Goal: Task Accomplishment & Management: Manage account settings

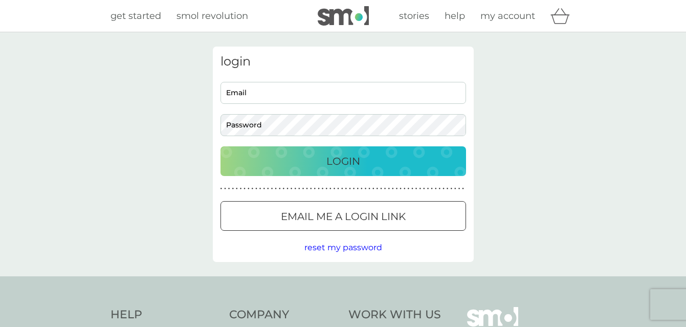
type input "yahsarab@yahoo.it"
click at [352, 158] on p "Login" at bounding box center [343, 161] width 34 height 16
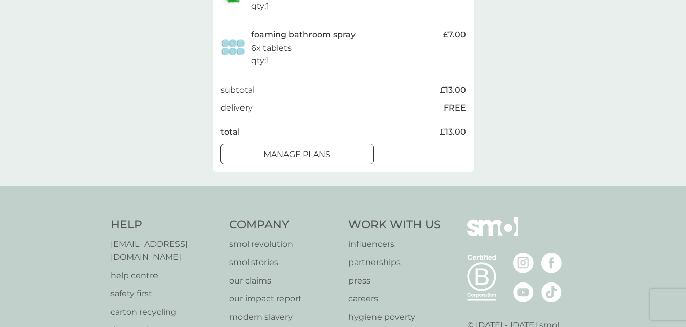
scroll to position [269, 0]
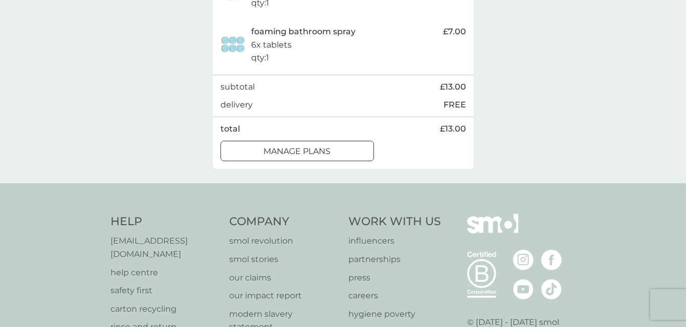
click at [299, 154] on div at bounding box center [297, 151] width 37 height 11
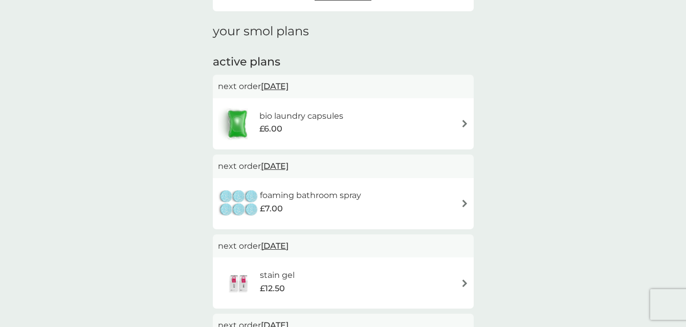
scroll to position [134, 0]
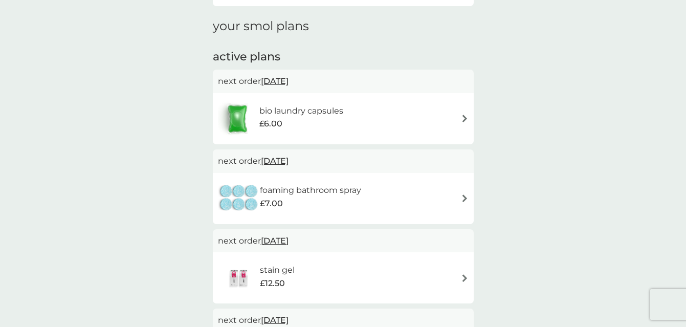
click at [279, 80] on span "[DATE]" at bounding box center [275, 81] width 28 height 20
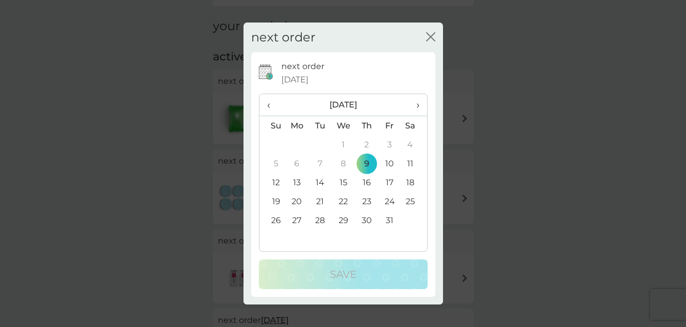
click at [419, 105] on span "›" at bounding box center [414, 104] width 10 height 21
click at [367, 162] on td "6" at bounding box center [366, 163] width 23 height 19
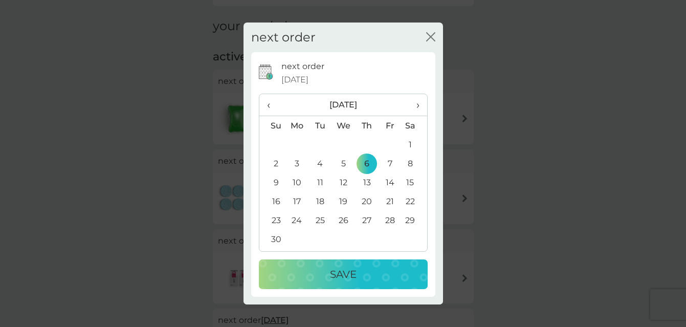
click at [320, 283] on button "Save" at bounding box center [343, 274] width 169 height 30
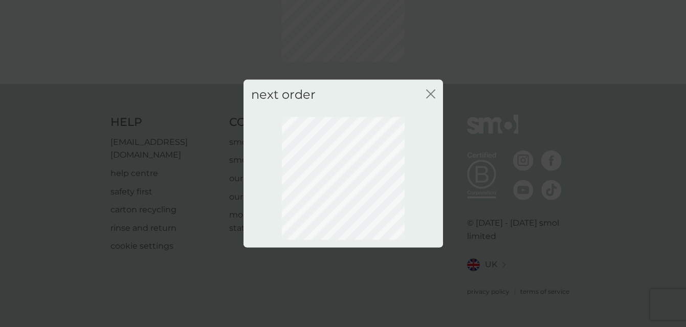
scroll to position [102, 0]
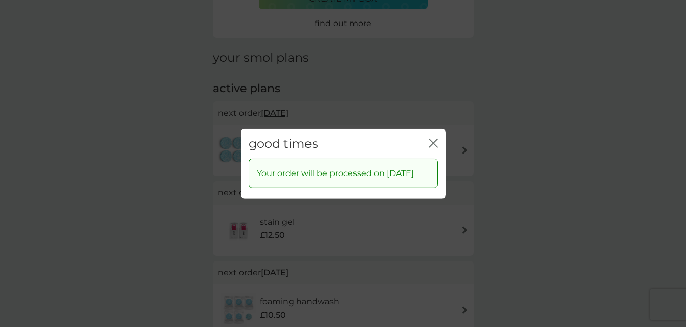
click at [433, 138] on icon "close" at bounding box center [433, 142] width 9 height 9
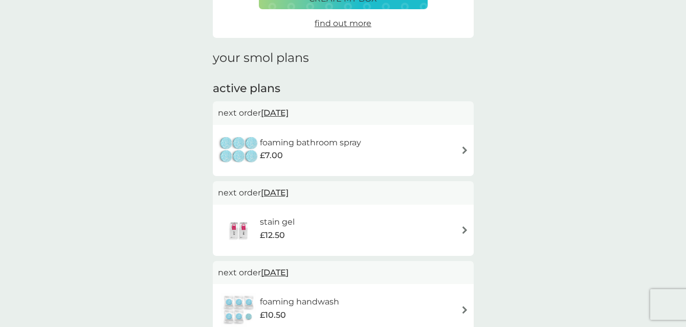
click at [399, 162] on div "foaming bathroom spray £7.00" at bounding box center [343, 151] width 251 height 36
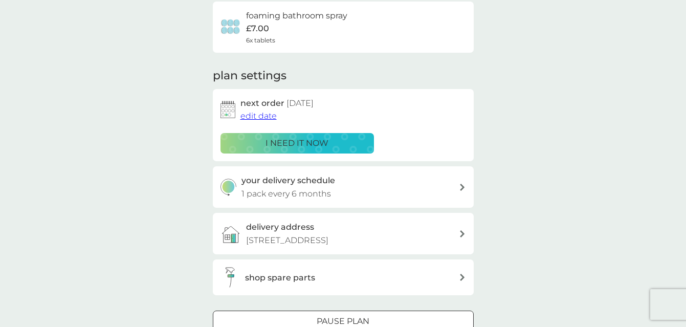
scroll to position [137, 0]
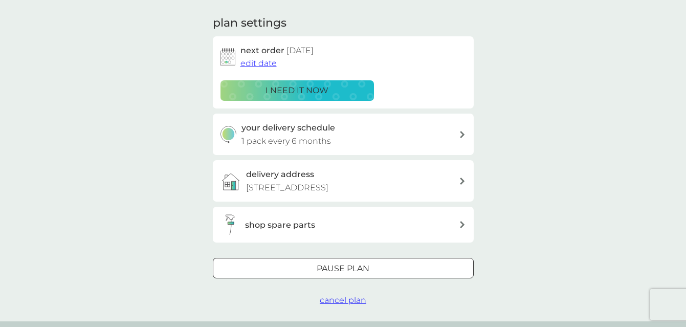
click at [409, 138] on div "your delivery schedule 1 pack every 6 months" at bounding box center [350, 134] width 217 height 26
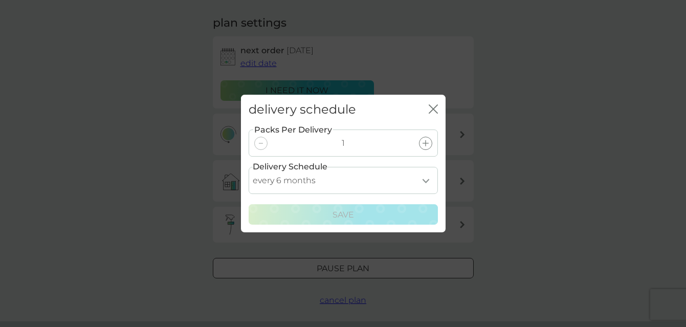
click at [419, 187] on select "every 1 month every 2 months every 3 months every 4 months every 5 months every…" at bounding box center [343, 180] width 189 height 27
select select "8"
click at [249, 167] on select "every 1 month every 2 months every 3 months every 4 months every 5 months every…" at bounding box center [343, 180] width 189 height 27
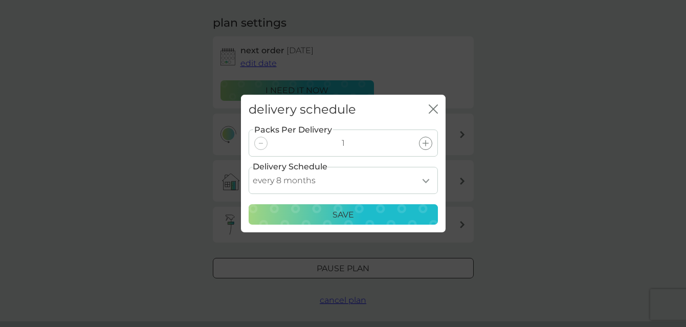
click at [371, 216] on div "Save" at bounding box center [343, 214] width 176 height 13
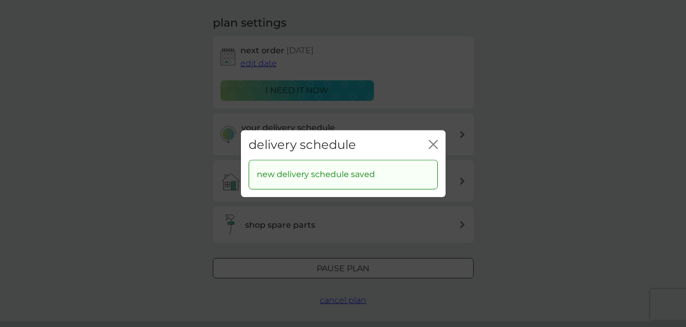
click at [434, 145] on icon "close" at bounding box center [435, 144] width 4 height 8
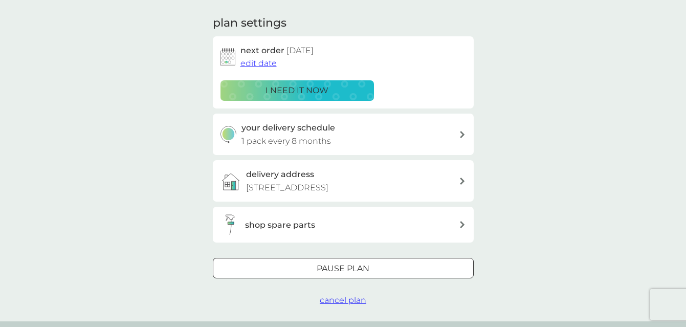
click at [360, 264] on div at bounding box center [343, 269] width 37 height 11
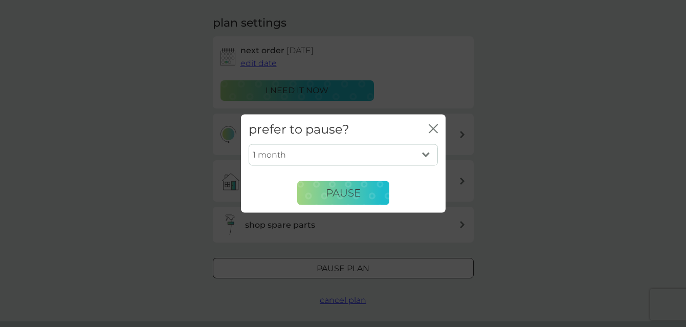
click at [392, 158] on select "1 month 2 months 3 months 4 months 5 months 6 months" at bounding box center [343, 154] width 189 height 21
select select "4"
click at [249, 144] on select "1 month 2 months 3 months 4 months 5 months 6 months" at bounding box center [343, 154] width 189 height 21
click at [339, 196] on span "Pause" at bounding box center [343, 193] width 35 height 12
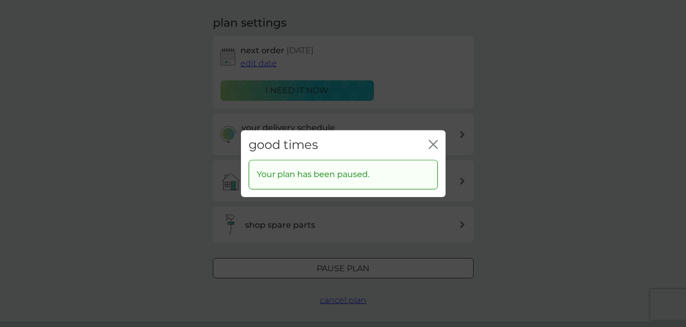
click at [434, 138] on div "close" at bounding box center [433, 145] width 9 height 15
click at [429, 148] on icon "close" at bounding box center [431, 144] width 4 height 8
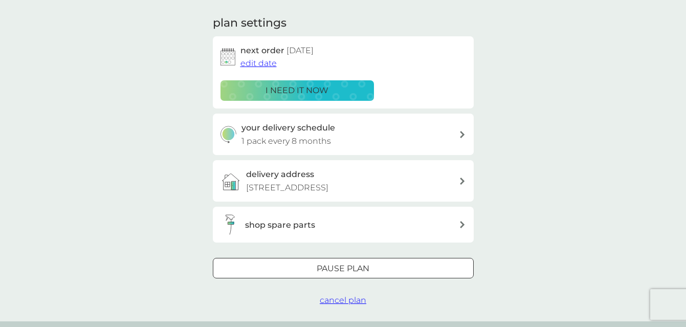
scroll to position [0, 0]
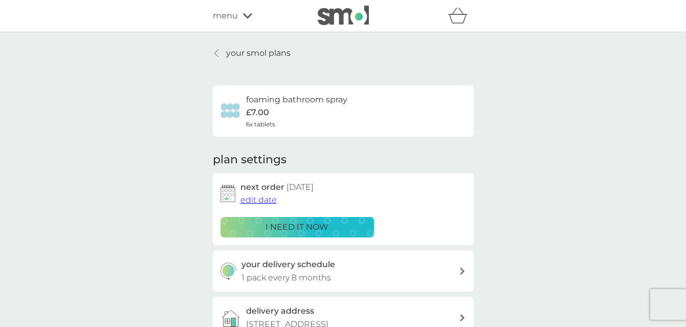
click at [219, 49] on div at bounding box center [216, 53] width 7 height 8
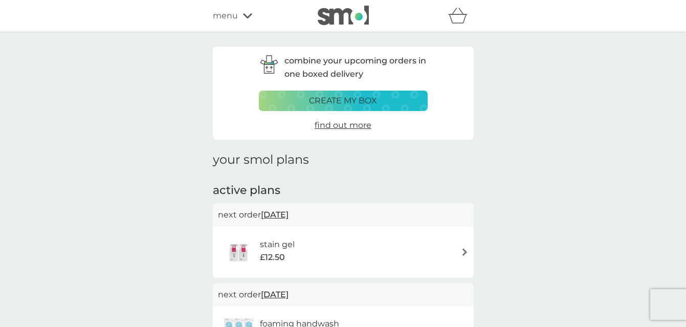
scroll to position [77, 0]
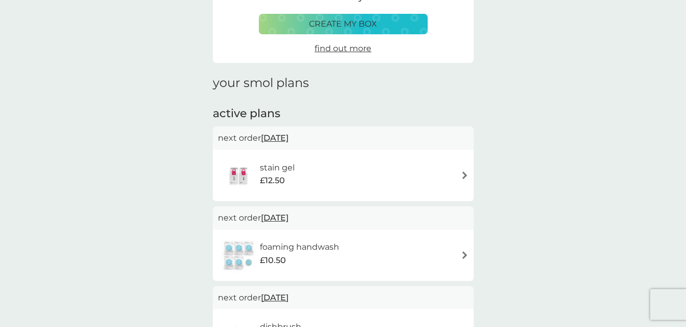
click at [381, 163] on div "stain gel £12.50" at bounding box center [343, 176] width 251 height 36
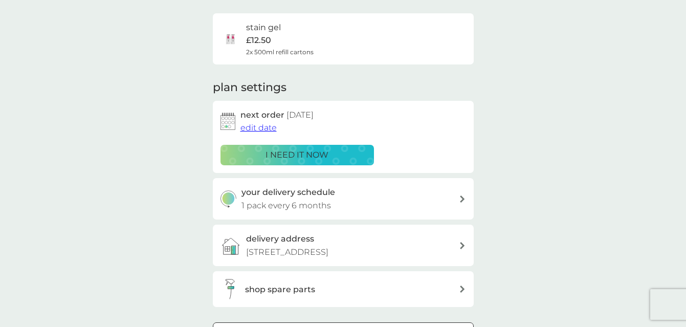
scroll to position [85, 0]
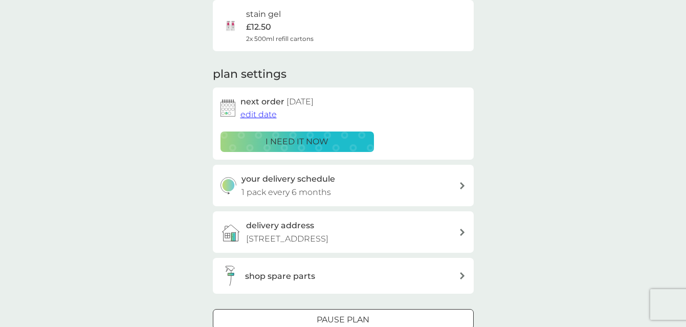
click at [366, 181] on div "your delivery schedule 1 pack every 6 months" at bounding box center [350, 185] width 217 height 26
select select "6"
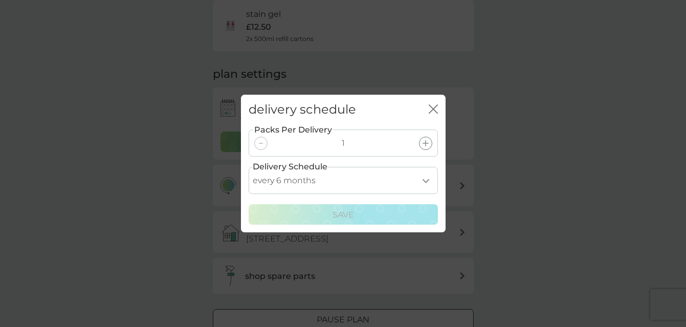
click at [433, 104] on icon "close" at bounding box center [433, 108] width 9 height 9
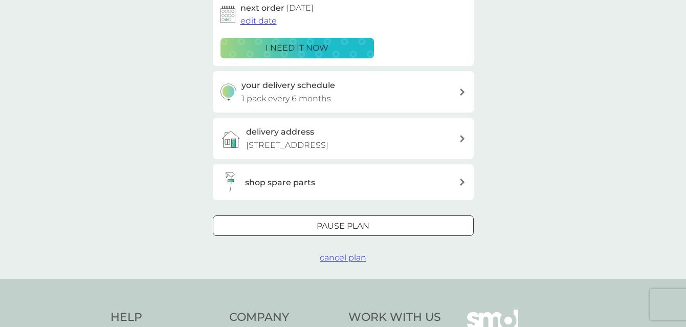
scroll to position [218, 0]
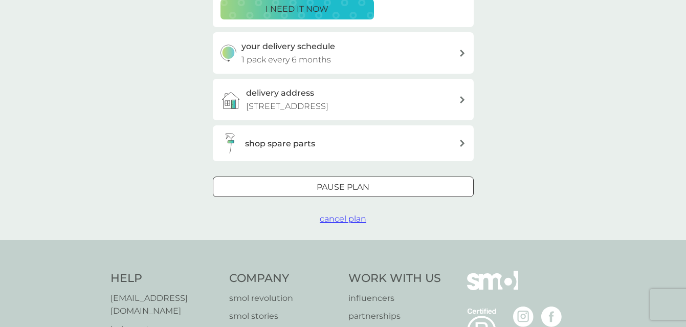
click at [354, 191] on div at bounding box center [343, 187] width 37 height 11
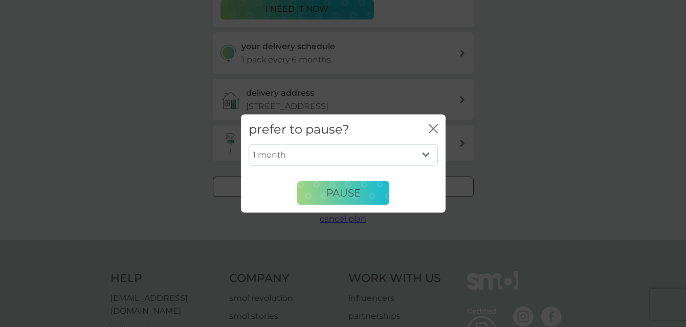
click at [341, 159] on select "1 month 2 months 3 months 4 months 5 months 6 months" at bounding box center [343, 154] width 189 height 21
select select "4"
click at [249, 144] on select "1 month 2 months 3 months 4 months 5 months 6 months" at bounding box center [343, 154] width 189 height 21
click at [333, 193] on span "Pause" at bounding box center [343, 193] width 35 height 12
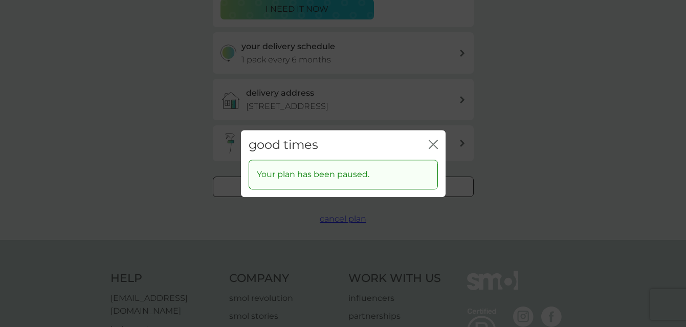
click at [435, 141] on icon "close" at bounding box center [435, 144] width 4 height 8
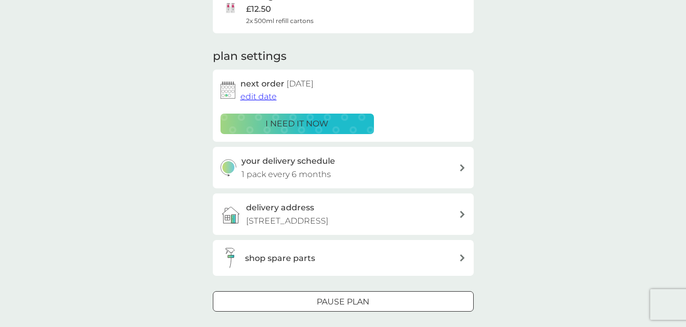
scroll to position [0, 0]
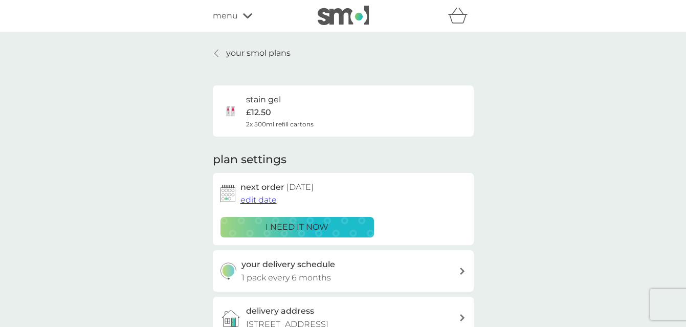
click at [219, 54] on div at bounding box center [216, 53] width 7 height 8
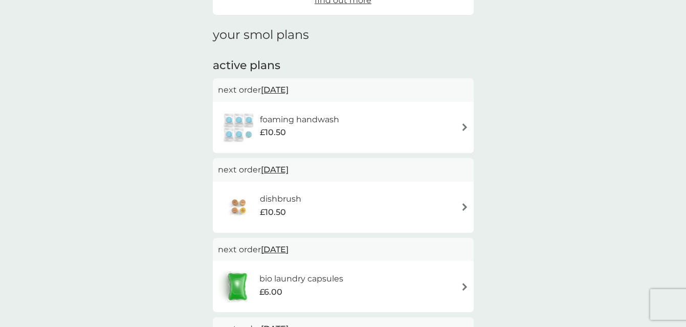
scroll to position [156, 0]
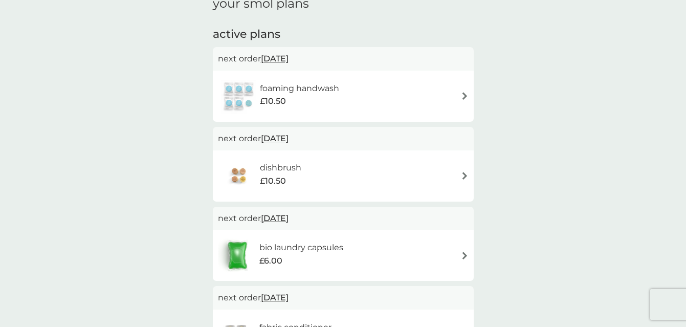
click at [399, 98] on div "foaming handwash £10.50" at bounding box center [343, 96] width 251 height 36
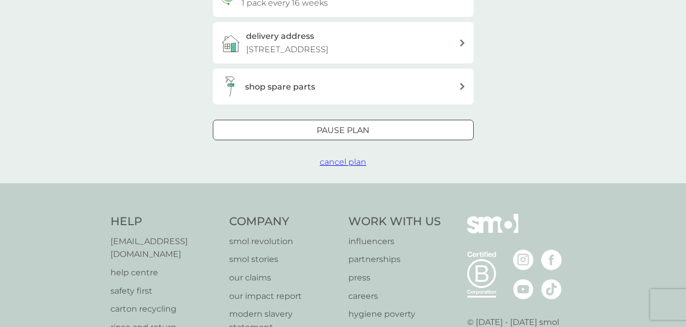
scroll to position [361, 0]
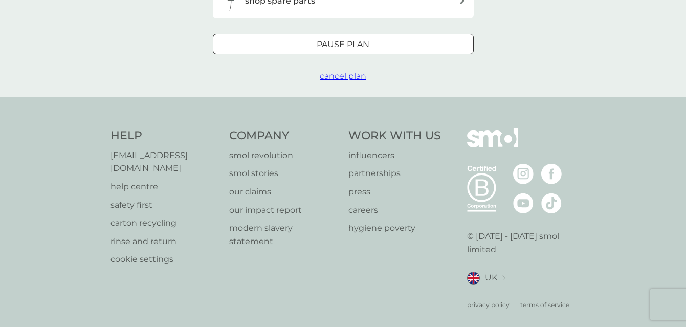
click at [364, 49] on p "Pause plan" at bounding box center [343, 44] width 53 height 13
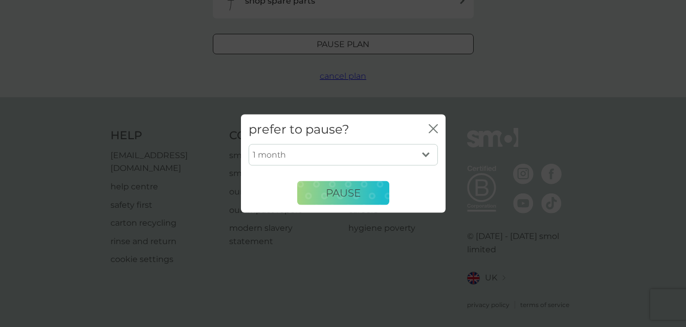
click at [332, 152] on select "1 month 2 months 3 months 4 months 5 months 6 months" at bounding box center [343, 154] width 189 height 21
select select "3"
click at [249, 144] on select "1 month 2 months 3 months 4 months 5 months 6 months" at bounding box center [343, 154] width 189 height 21
click at [334, 194] on span "Pause" at bounding box center [343, 193] width 35 height 12
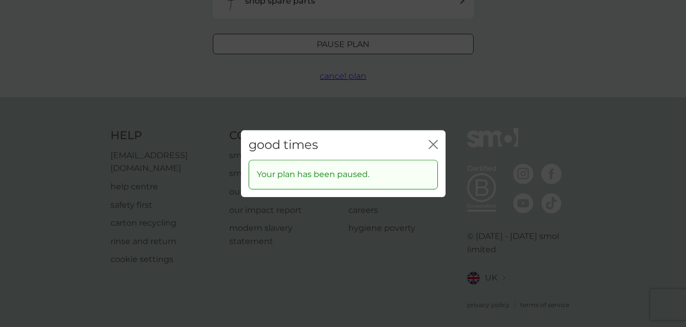
click at [430, 144] on icon "close" at bounding box center [433, 144] width 9 height 9
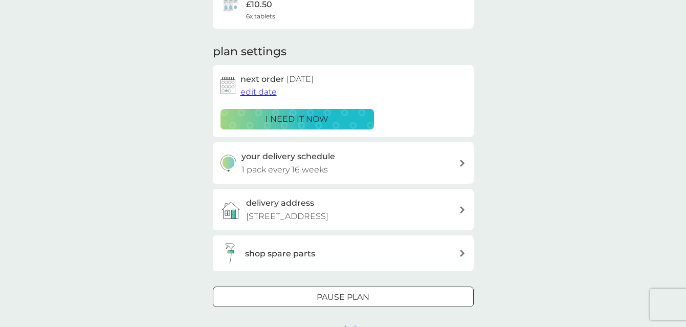
scroll to position [0, 0]
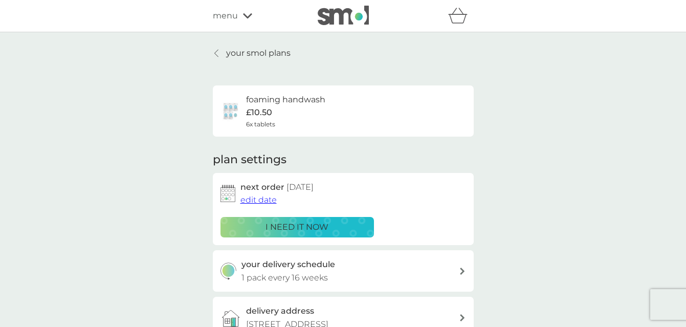
click at [223, 55] on link "your smol plans" at bounding box center [252, 53] width 78 height 13
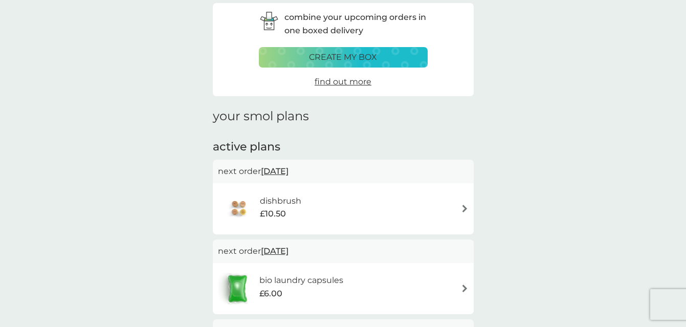
scroll to position [54, 0]
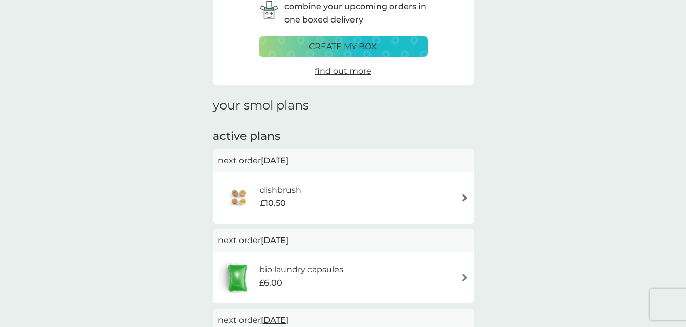
click at [360, 196] on div "dishbrush £10.50" at bounding box center [343, 198] width 251 height 36
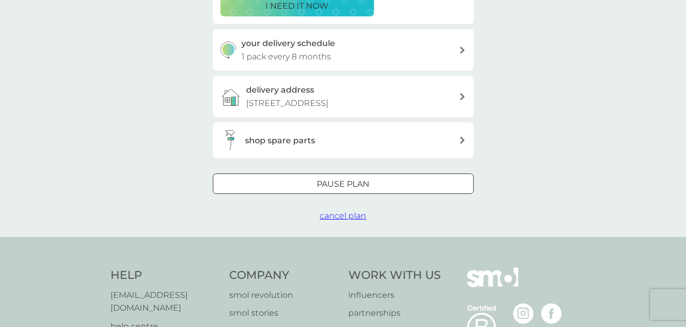
scroll to position [268, 0]
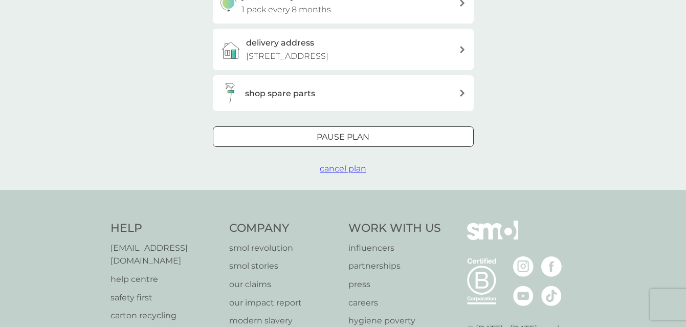
click at [355, 134] on div at bounding box center [343, 137] width 37 height 11
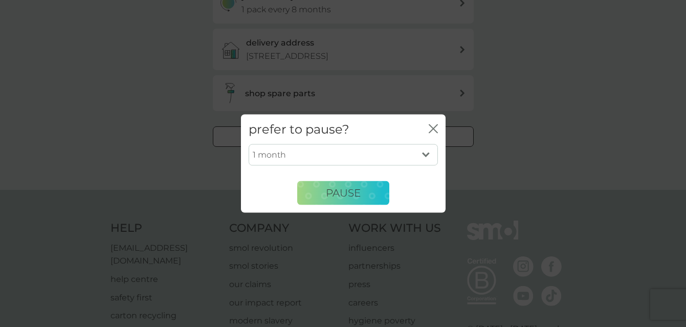
click at [383, 161] on select "1 month 2 months 3 months 4 months 5 months 6 months" at bounding box center [343, 154] width 189 height 21
select select "6"
click at [249, 144] on select "1 month 2 months 3 months 4 months 5 months 6 months" at bounding box center [343, 154] width 189 height 21
click at [346, 189] on span "Pause" at bounding box center [343, 193] width 35 height 12
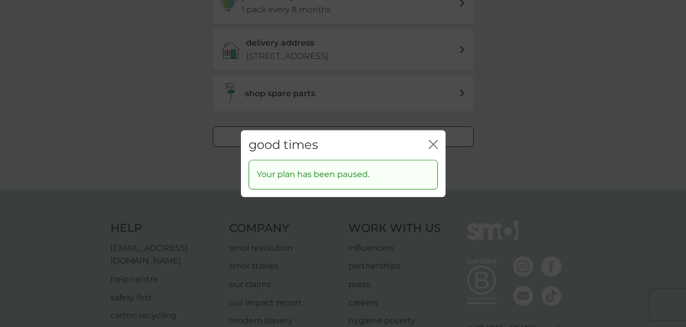
click at [431, 144] on icon "close" at bounding box center [433, 144] width 9 height 9
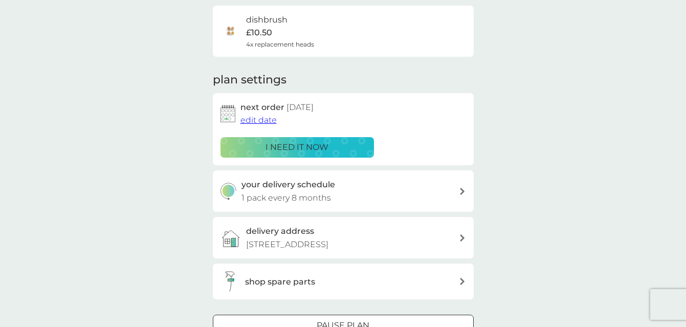
scroll to position [0, 0]
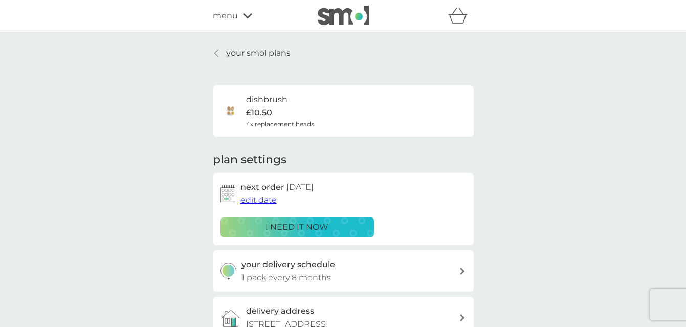
click at [255, 58] on p "your smol plans" at bounding box center [258, 53] width 64 height 13
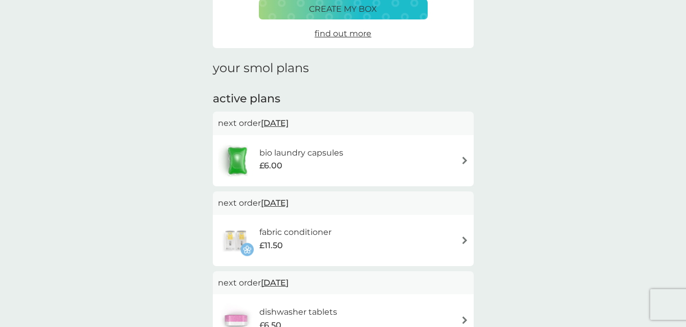
scroll to position [98, 0]
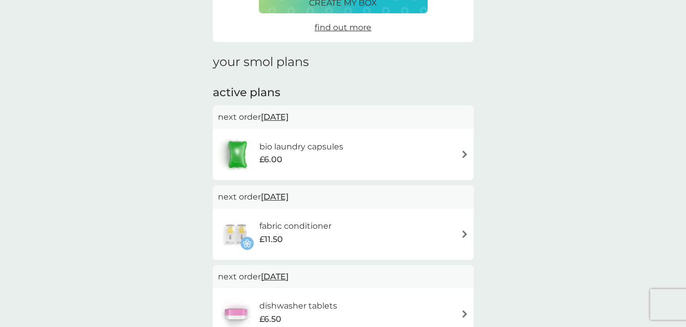
click at [345, 234] on div "fabric conditioner £11.50" at bounding box center [343, 234] width 251 height 36
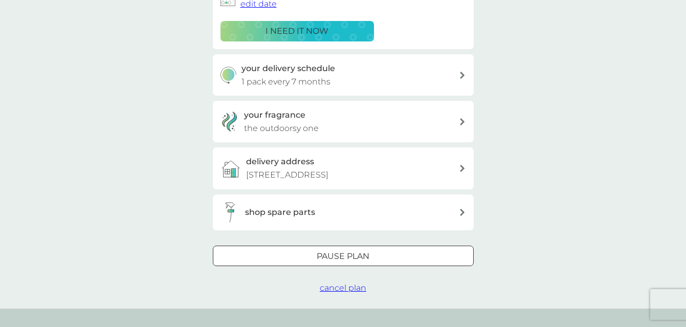
scroll to position [408, 0]
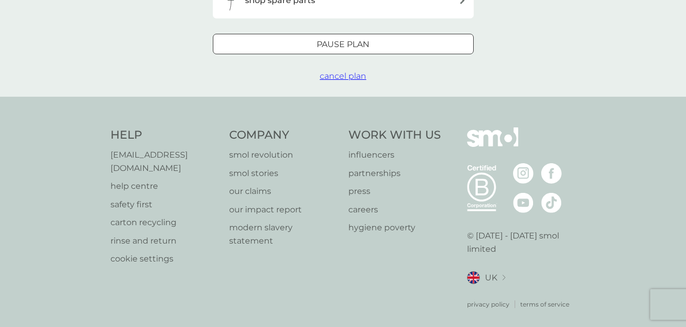
click at [349, 74] on span "cancel plan" at bounding box center [343, 76] width 47 height 10
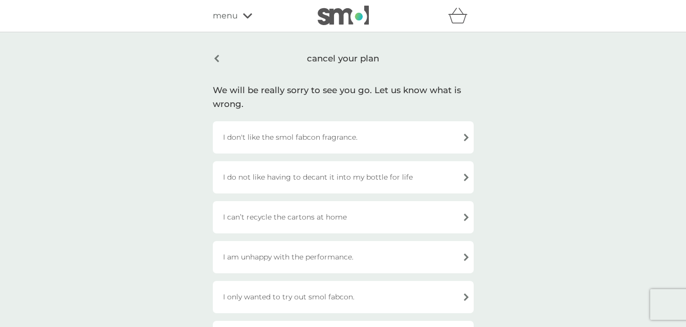
click at [414, 130] on div "I don't like the smol fabcon fragrance." at bounding box center [343, 137] width 261 height 32
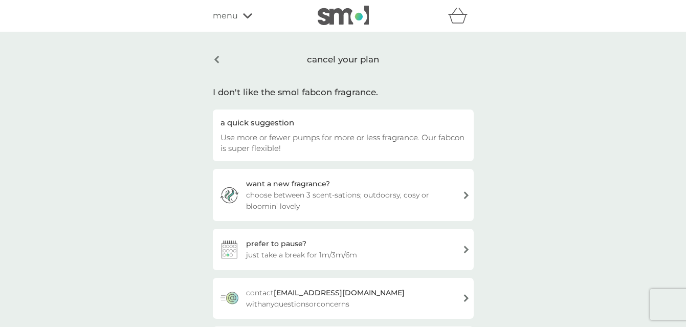
click at [371, 195] on span "choose between 3 scent-sations; outdoorsy, cosy or bloomin’ lovely" at bounding box center [350, 200] width 208 height 23
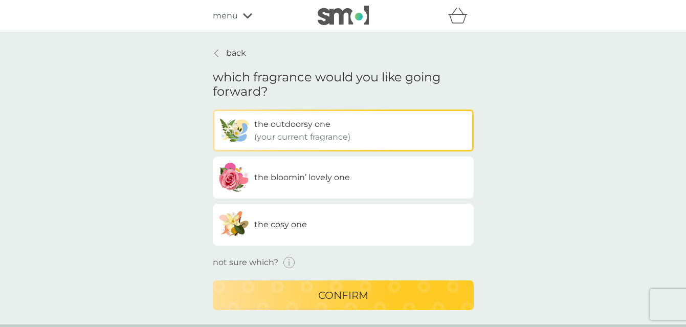
click at [296, 231] on div "the cosy one" at bounding box center [280, 224] width 53 height 13
click at [213, 110] on input "the cosy one" at bounding box center [213, 110] width 0 height 0
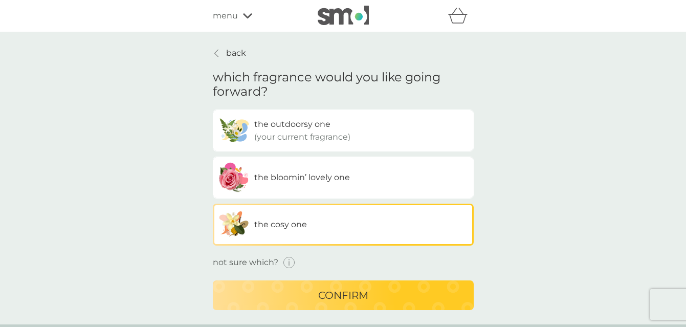
click at [288, 265] on icon "button" at bounding box center [289, 263] width 12 height 12
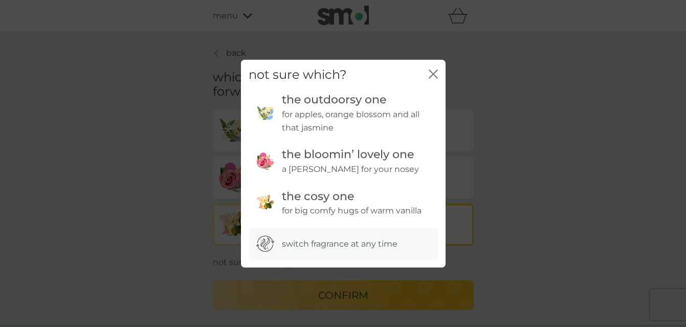
click at [430, 74] on icon "close" at bounding box center [433, 73] width 9 height 9
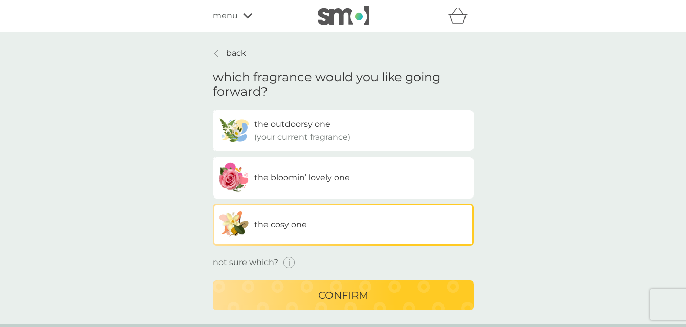
click at [325, 296] on p "confirm" at bounding box center [343, 295] width 50 height 16
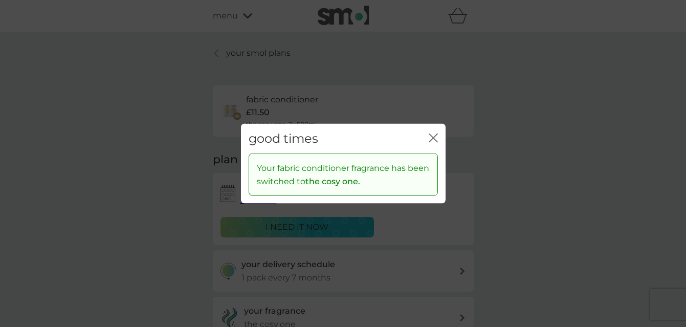
click at [433, 137] on icon "close" at bounding box center [435, 138] width 4 height 8
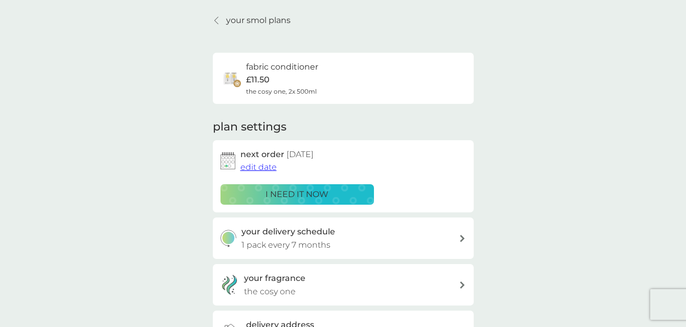
scroll to position [54, 0]
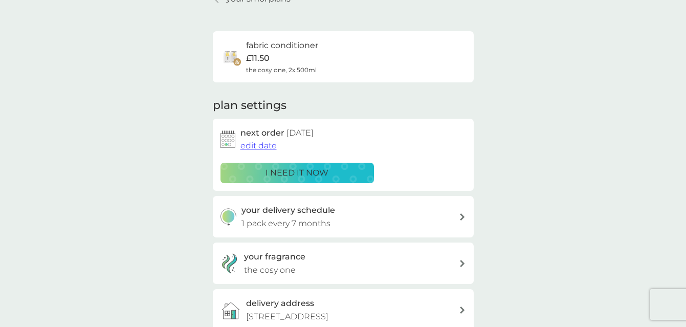
click at [270, 146] on span "edit date" at bounding box center [258, 146] width 36 height 10
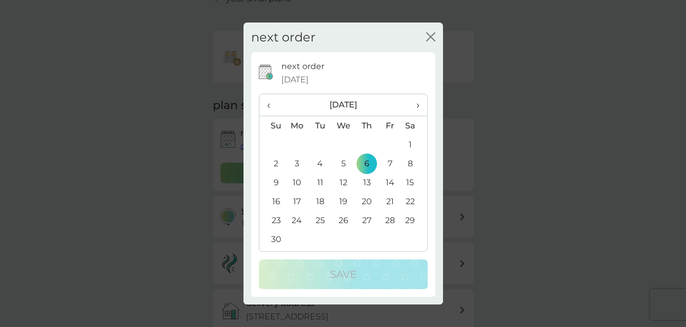
click at [367, 201] on td "20" at bounding box center [366, 201] width 23 height 19
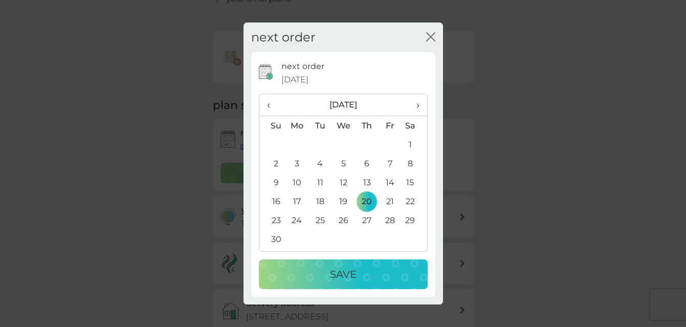
click at [349, 277] on p "Save" at bounding box center [343, 274] width 27 height 16
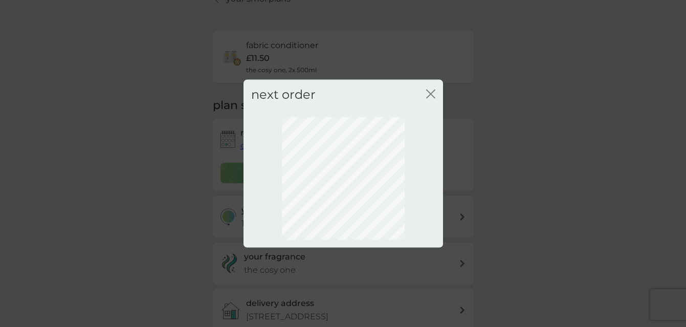
click at [430, 93] on icon "close" at bounding box center [429, 94] width 4 height 8
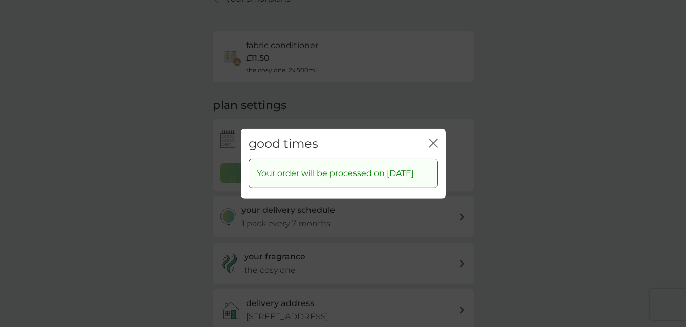
click at [431, 139] on icon "close" at bounding box center [431, 143] width 4 height 8
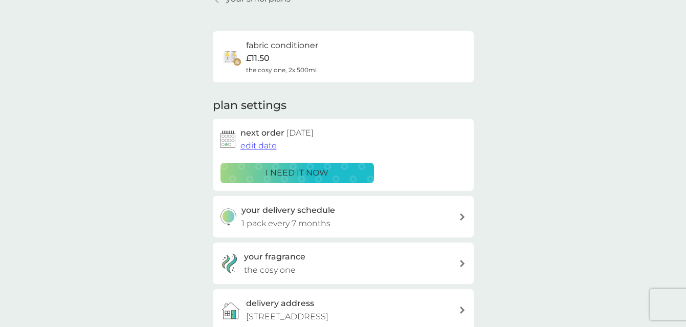
scroll to position [0, 0]
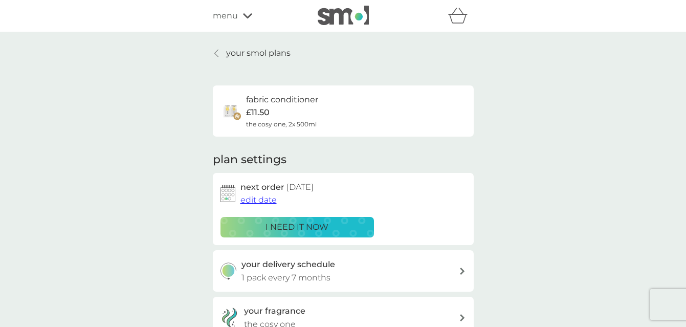
click at [257, 47] on p "your smol plans" at bounding box center [258, 53] width 64 height 13
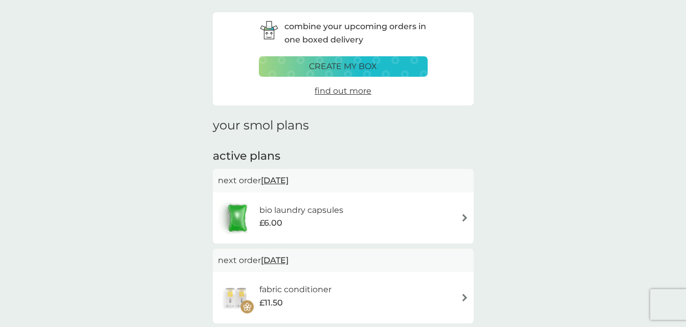
scroll to position [96, 0]
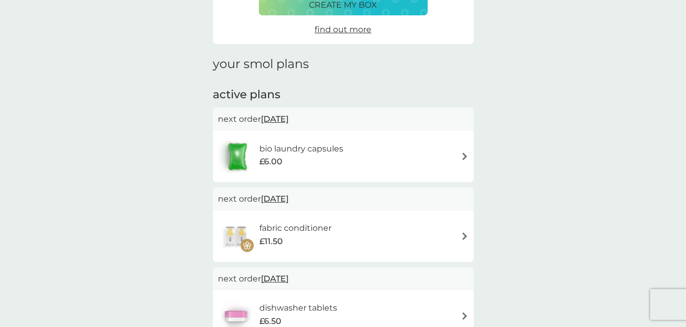
click at [378, 150] on div "bio laundry capsules £6.00" at bounding box center [343, 157] width 251 height 36
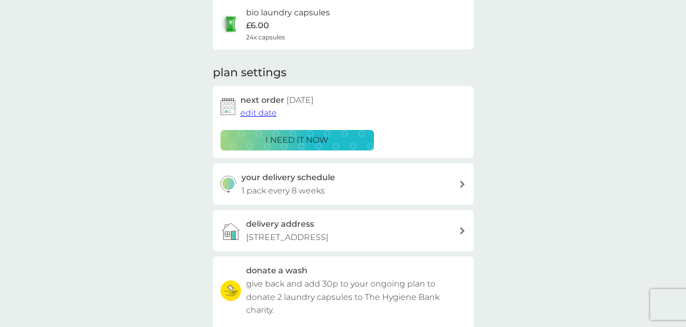
scroll to position [61, 0]
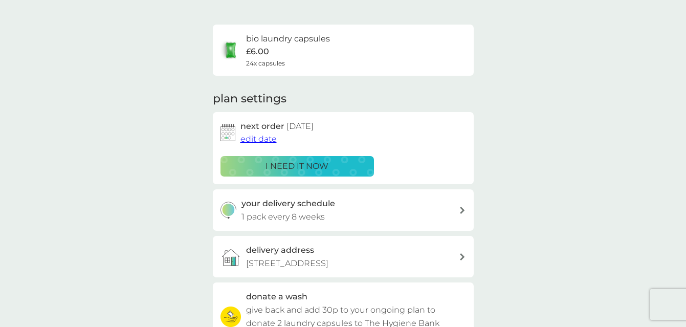
click at [266, 136] on span "edit date" at bounding box center [258, 139] width 36 height 10
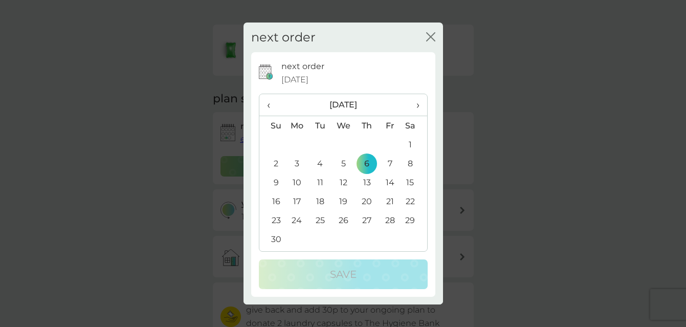
click at [364, 199] on td "20" at bounding box center [366, 201] width 23 height 19
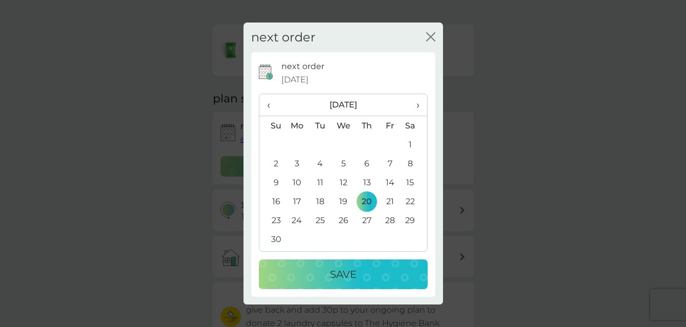
click at [338, 272] on p "Save" at bounding box center [343, 274] width 27 height 16
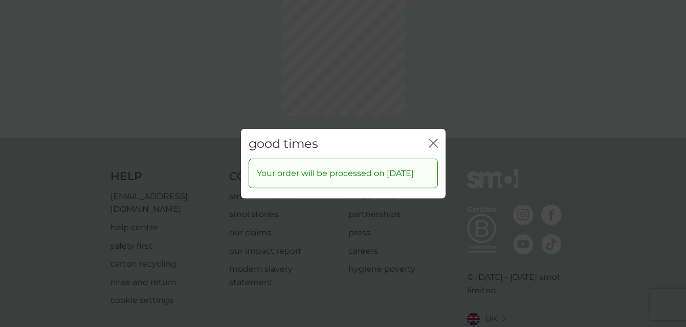
click at [427, 91] on div "good times close Your order will be processed on [DATE]" at bounding box center [343, 163] width 686 height 327
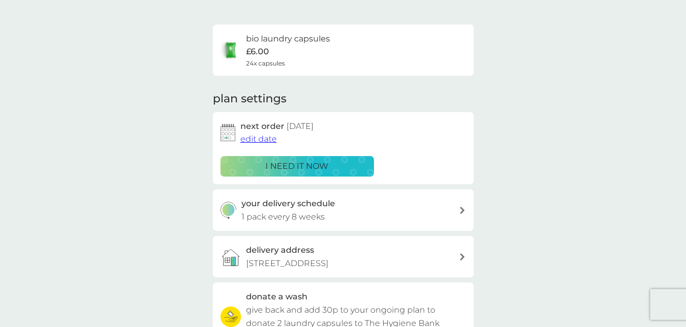
scroll to position [0, 0]
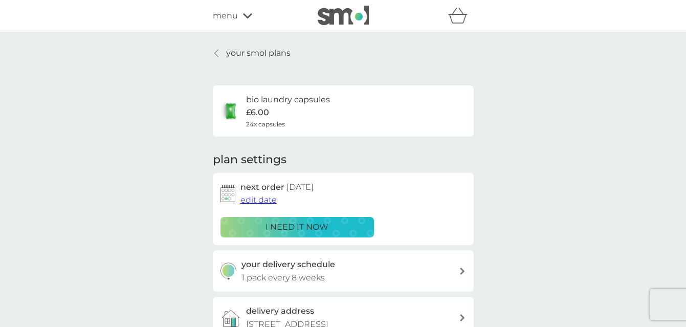
click at [255, 52] on p "your smol plans" at bounding box center [258, 53] width 64 height 13
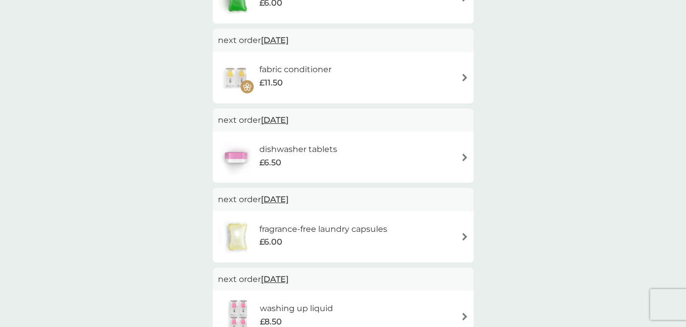
scroll to position [287, 0]
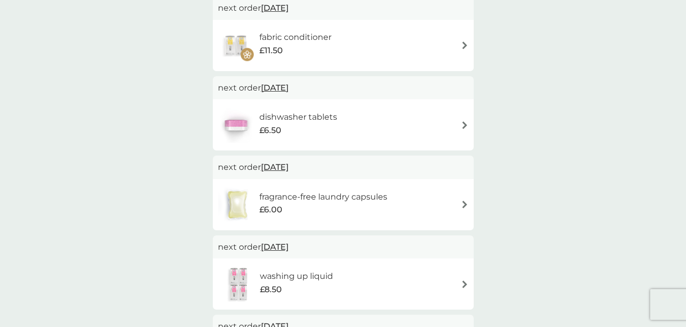
click at [316, 207] on div "£6.00" at bounding box center [323, 209] width 128 height 13
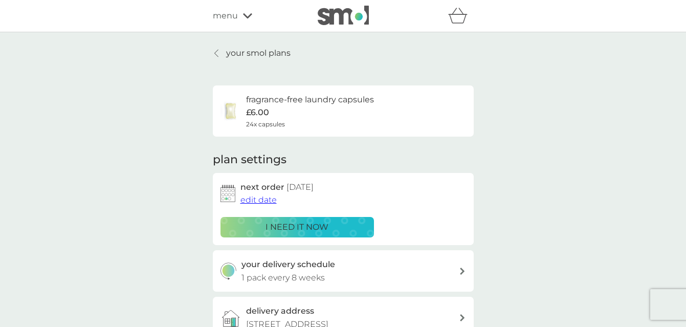
click at [254, 202] on span "edit date" at bounding box center [258, 200] width 36 height 10
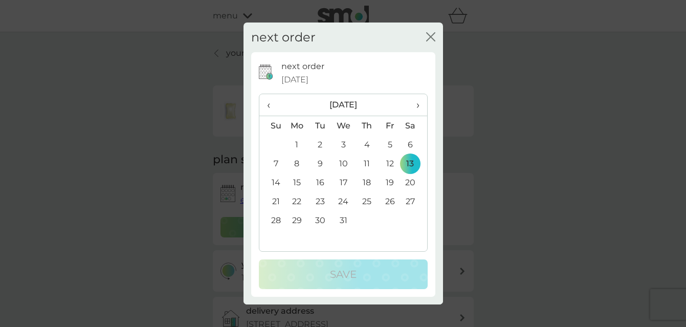
click at [269, 107] on span "‹" at bounding box center [272, 104] width 11 height 21
click at [367, 200] on td "20" at bounding box center [366, 201] width 23 height 19
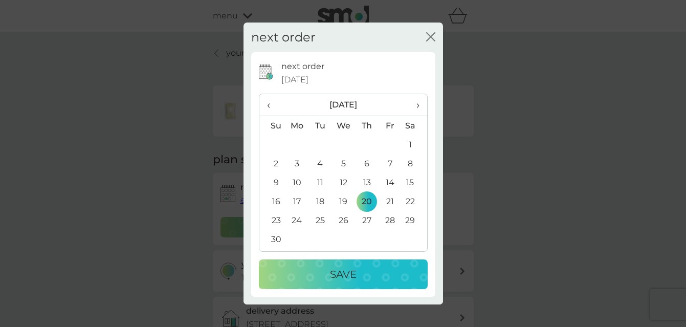
click at [341, 274] on p "Save" at bounding box center [343, 274] width 27 height 16
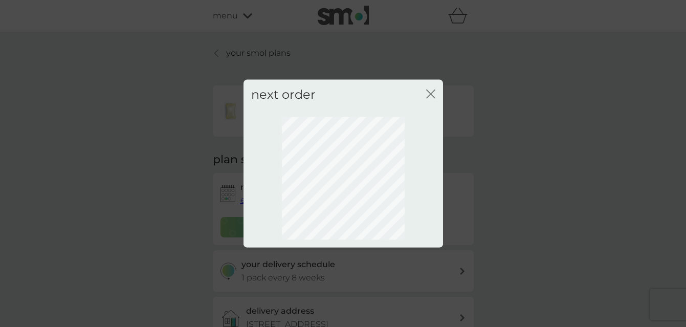
click at [430, 91] on icon "close" at bounding box center [430, 93] width 9 height 9
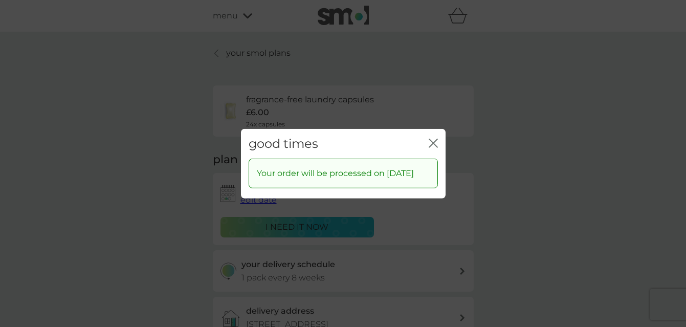
click at [430, 138] on icon "close" at bounding box center [433, 142] width 9 height 9
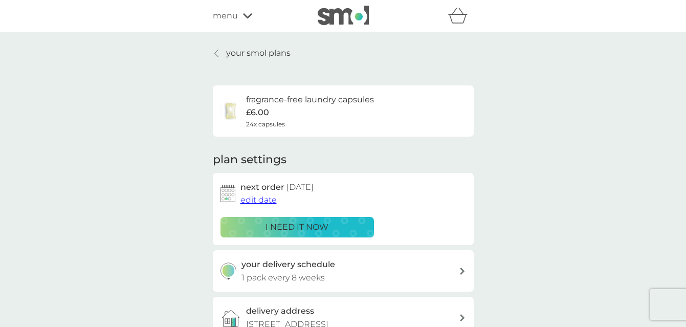
click at [243, 56] on p "your smol plans" at bounding box center [258, 53] width 64 height 13
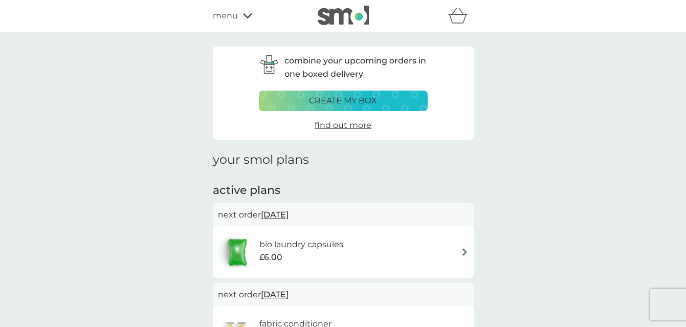
click at [293, 241] on h6 "bio laundry capsules" at bounding box center [301, 244] width 84 height 13
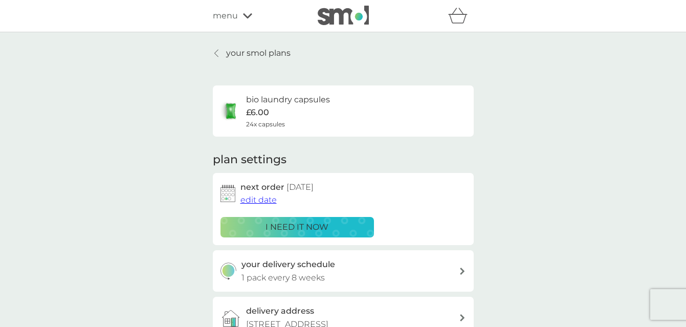
click at [219, 55] on div at bounding box center [216, 53] width 7 height 8
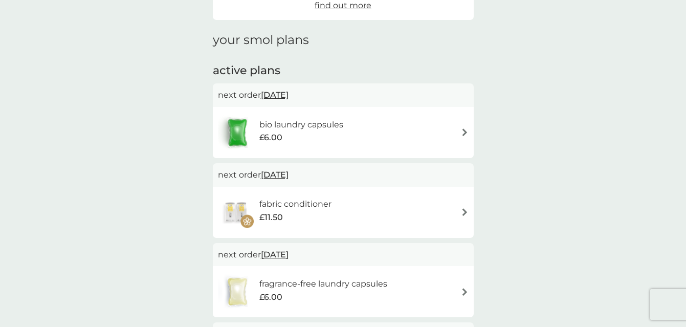
scroll to position [180, 0]
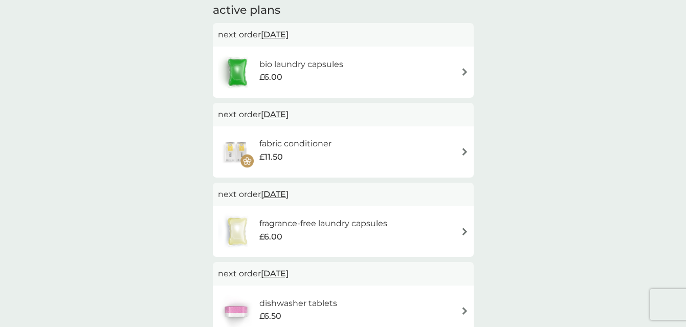
click at [283, 248] on div "fragrance-free laundry capsules £6.00" at bounding box center [308, 231] width 180 height 36
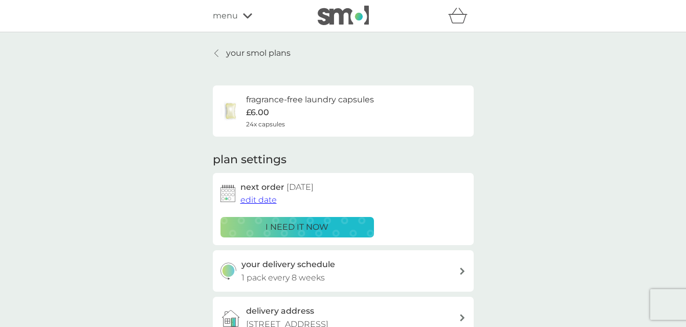
click at [217, 50] on icon at bounding box center [216, 53] width 4 height 8
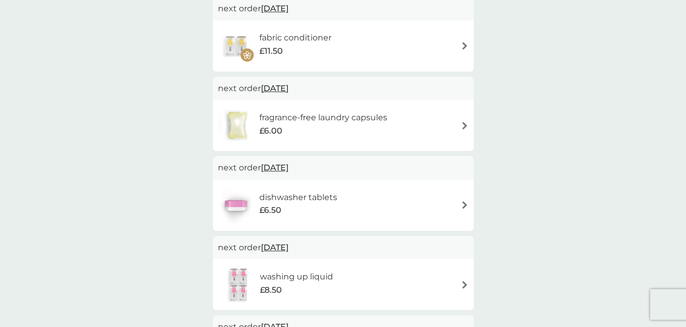
scroll to position [303, 0]
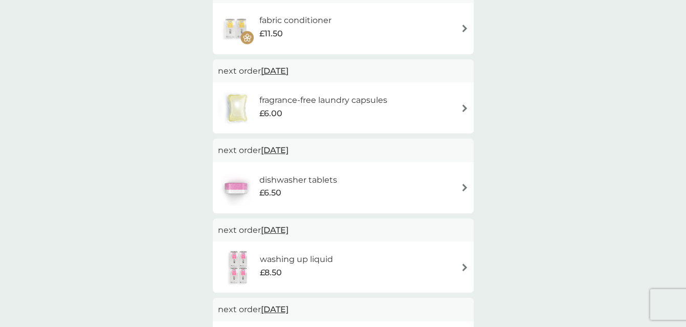
click at [298, 256] on h6 "washing up liquid" at bounding box center [296, 259] width 73 height 13
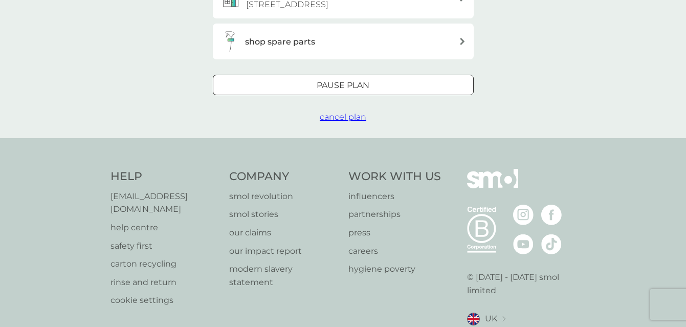
scroll to position [275, 0]
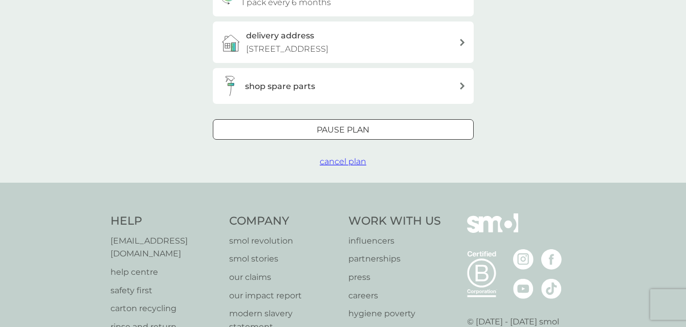
click at [335, 161] on span "cancel plan" at bounding box center [343, 162] width 47 height 10
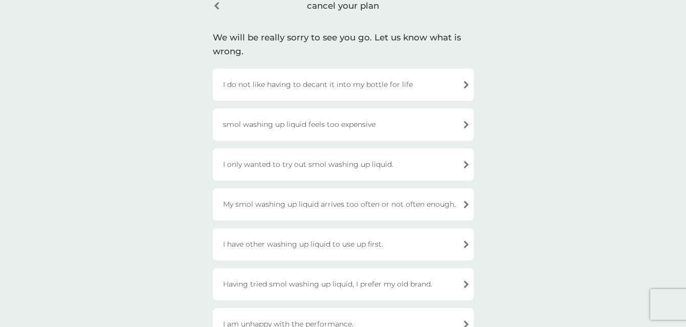
scroll to position [118, 0]
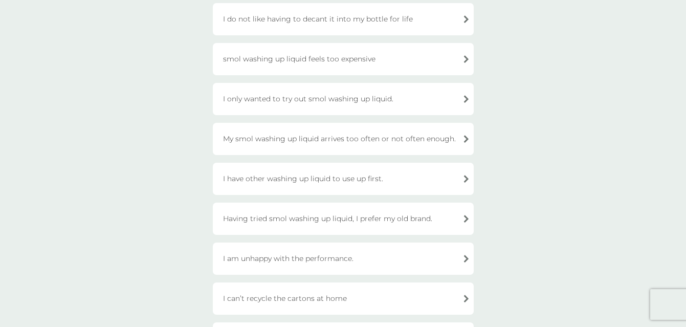
click at [353, 260] on div "I am unhappy with the performance." at bounding box center [343, 259] width 261 height 32
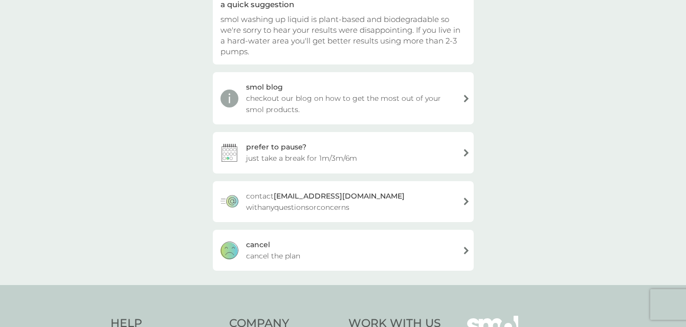
click at [372, 154] on div "prefer to pause? just take a break for 1m/3m/6m" at bounding box center [343, 152] width 261 height 41
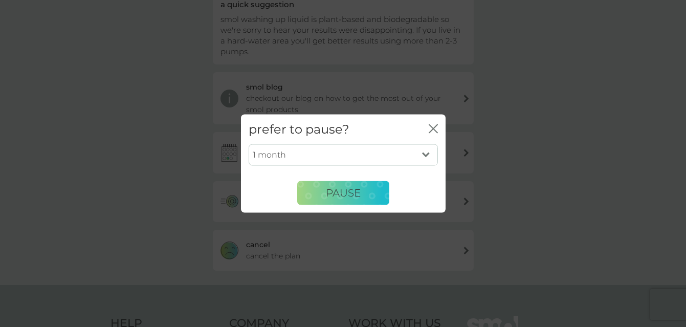
click at [360, 153] on select "1 month 3 months 6 months" at bounding box center [343, 154] width 189 height 21
select select "6"
click at [249, 144] on select "1 month 3 months 6 months" at bounding box center [343, 154] width 189 height 21
click at [339, 194] on span "PAUSE" at bounding box center [343, 193] width 35 height 12
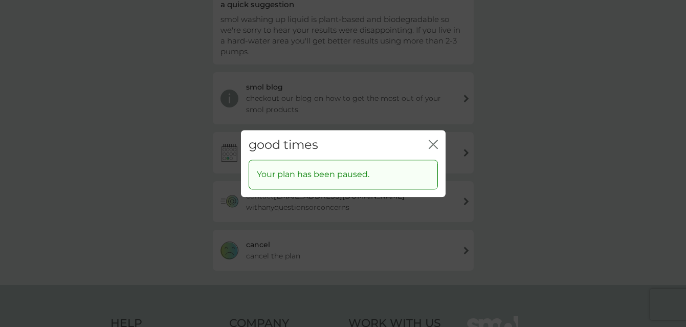
click at [431, 143] on icon "close" at bounding box center [433, 144] width 9 height 9
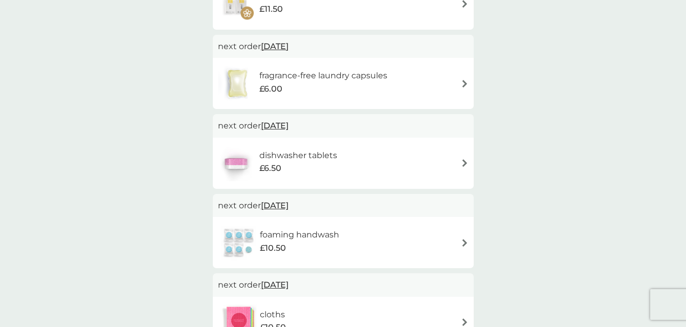
scroll to position [327, 0]
click at [299, 160] on h6 "dishwasher tablets" at bounding box center [298, 155] width 78 height 13
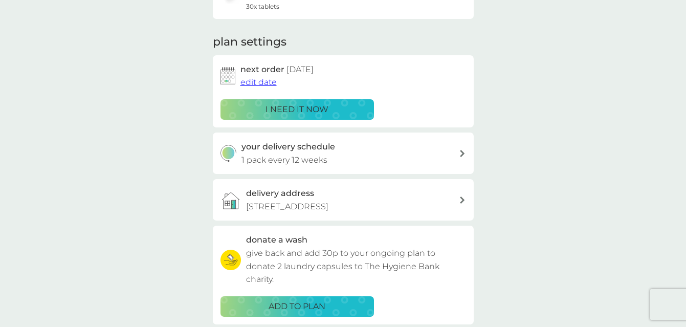
scroll to position [193, 0]
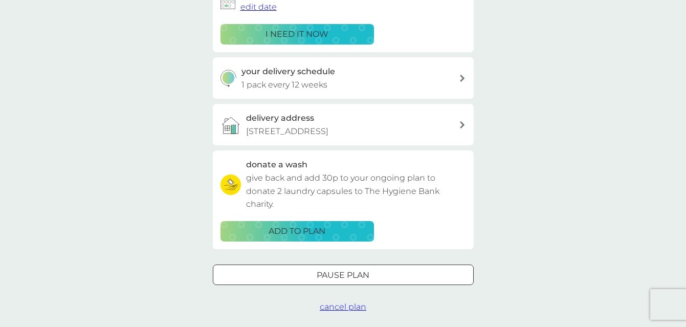
click at [315, 274] on div "Pause plan" at bounding box center [343, 275] width 260 height 13
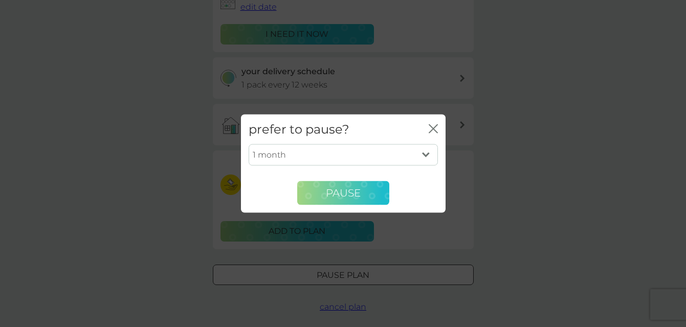
click at [333, 191] on span "Pause" at bounding box center [343, 193] width 35 height 12
